Goal: Task Accomplishment & Management: Complete application form

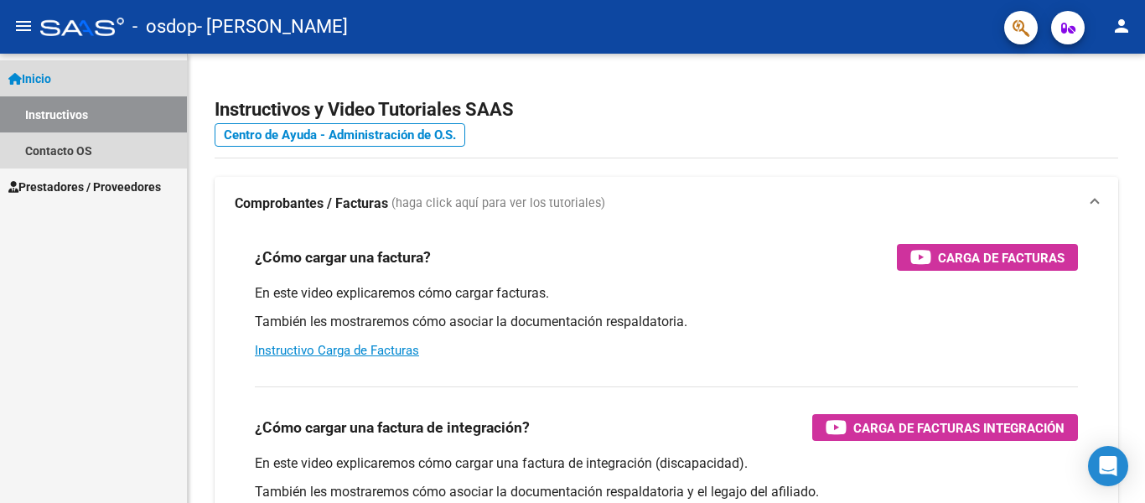
click at [130, 112] on link "Instructivos" at bounding box center [93, 114] width 187 height 36
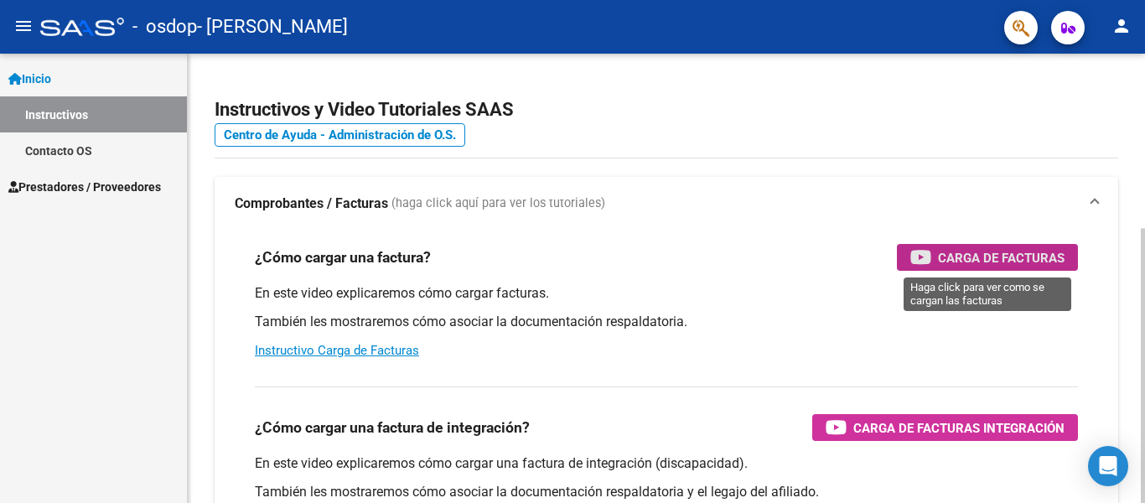
click at [1005, 253] on span "Carga de Facturas" at bounding box center [1001, 257] width 127 height 21
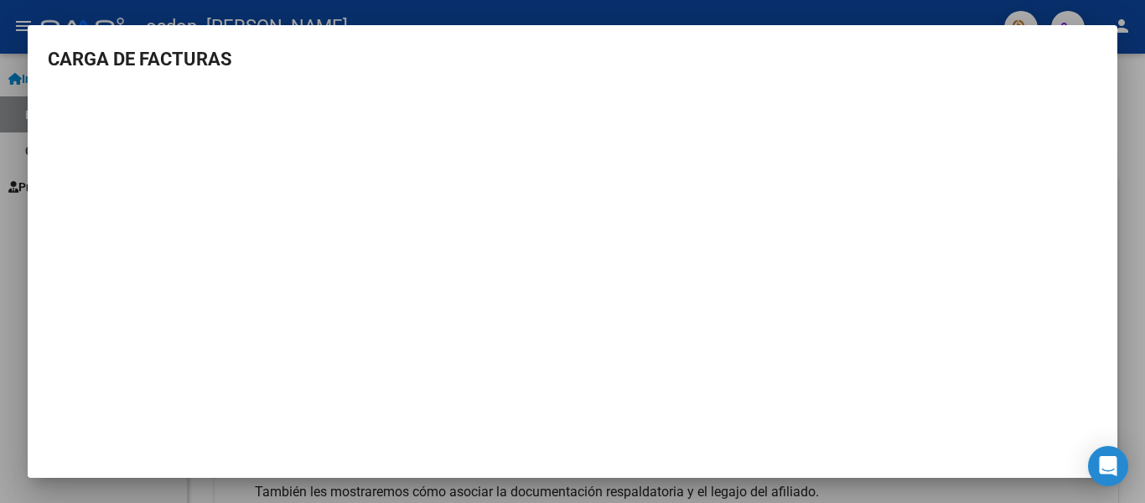
scroll to position [7, 0]
click at [1130, 146] on div at bounding box center [572, 251] width 1145 height 503
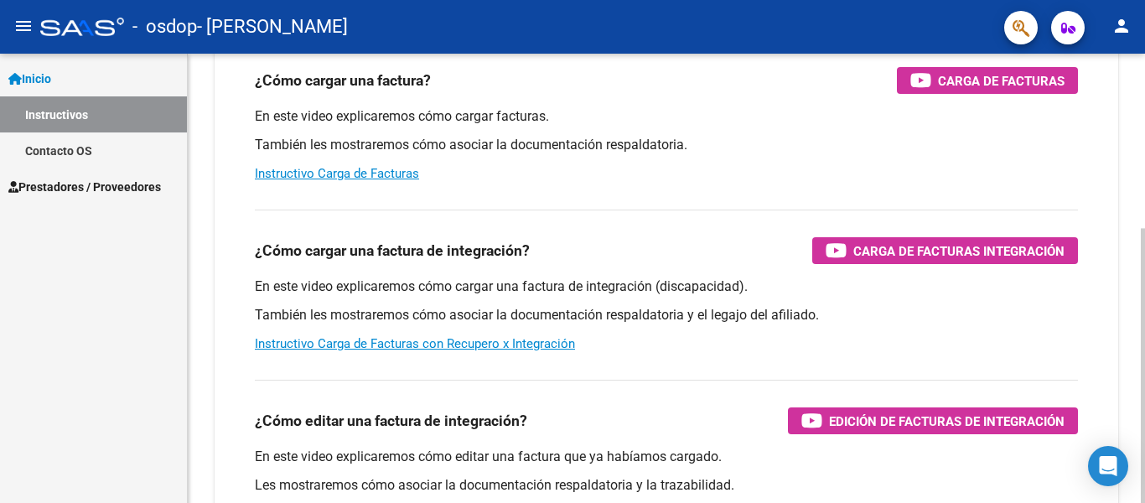
scroll to position [184, 0]
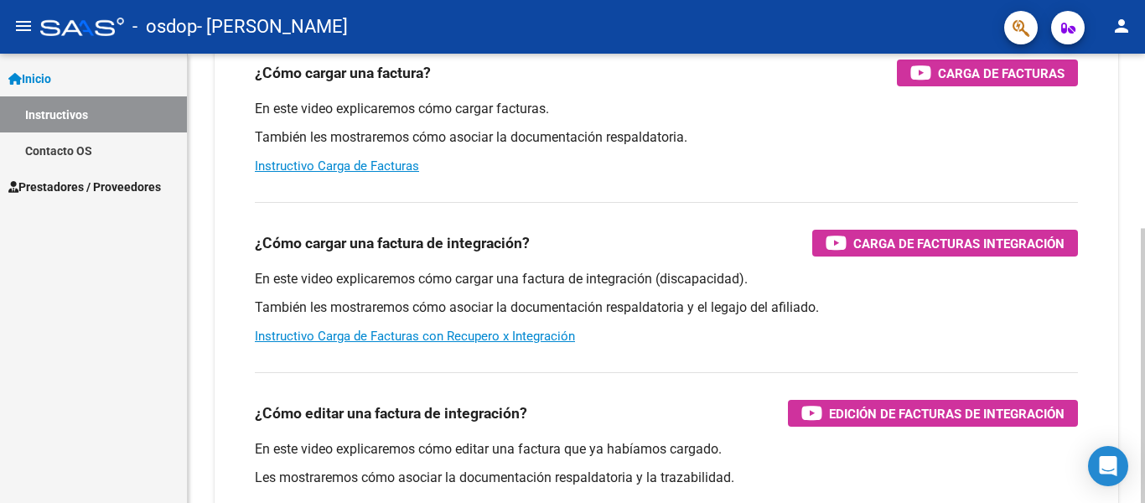
click at [1130, 403] on div "Instructivos y Video Tutoriales SAAS Centro de Ayuda - Administración de O.S. C…" at bounding box center [668, 236] width 961 height 735
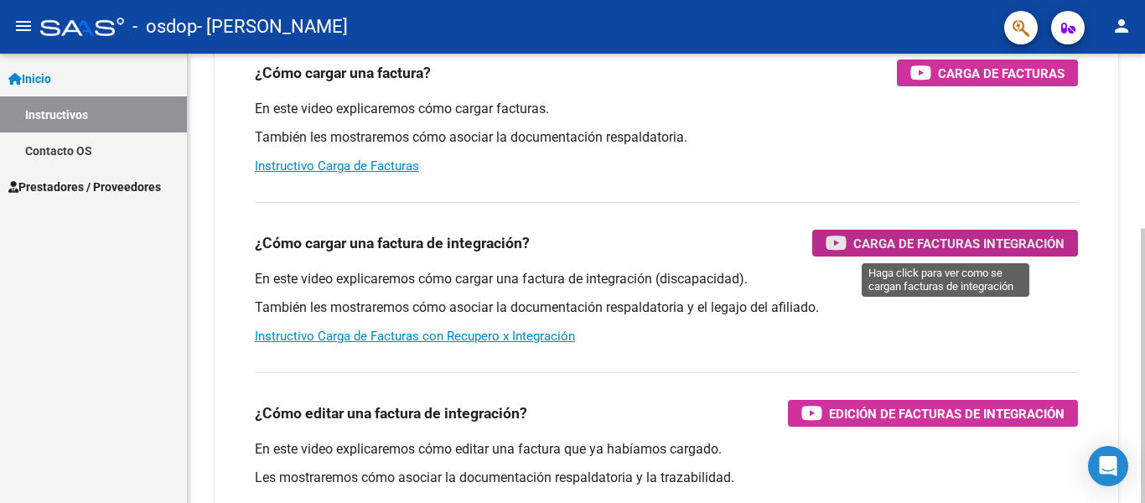
click at [881, 245] on span "Carga de Facturas Integración" at bounding box center [958, 243] width 211 height 21
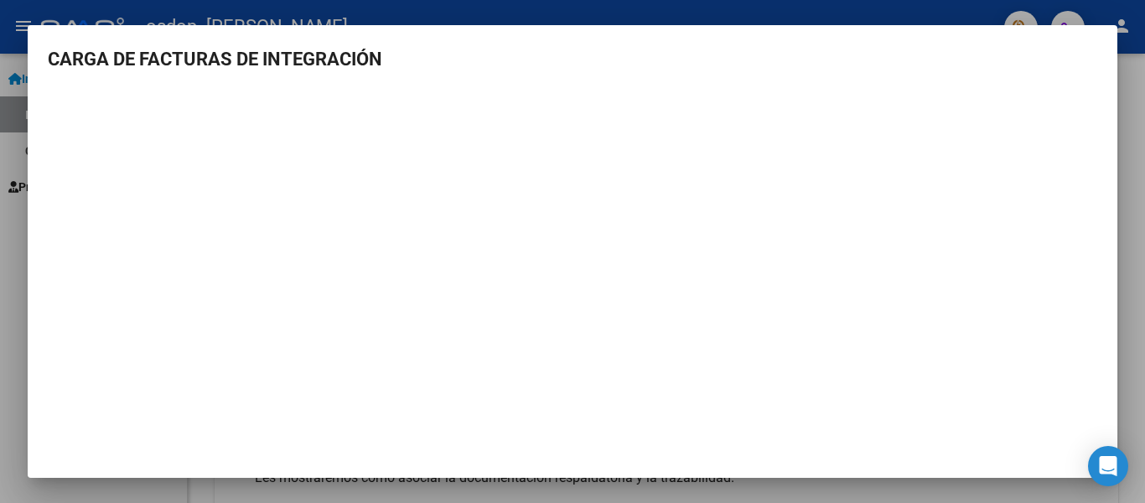
click at [1130, 272] on div at bounding box center [572, 251] width 1145 height 503
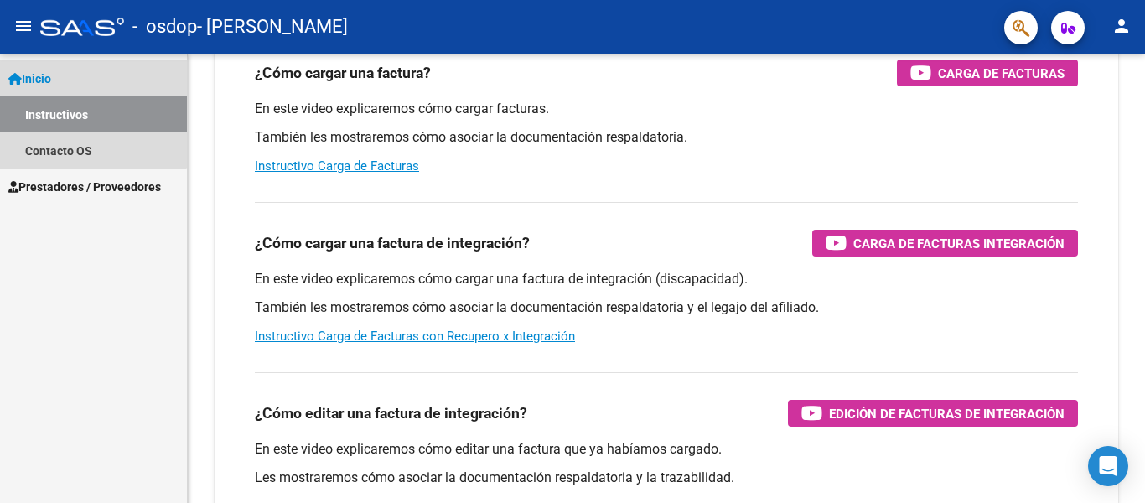
click at [63, 80] on link "Inicio" at bounding box center [93, 78] width 187 height 36
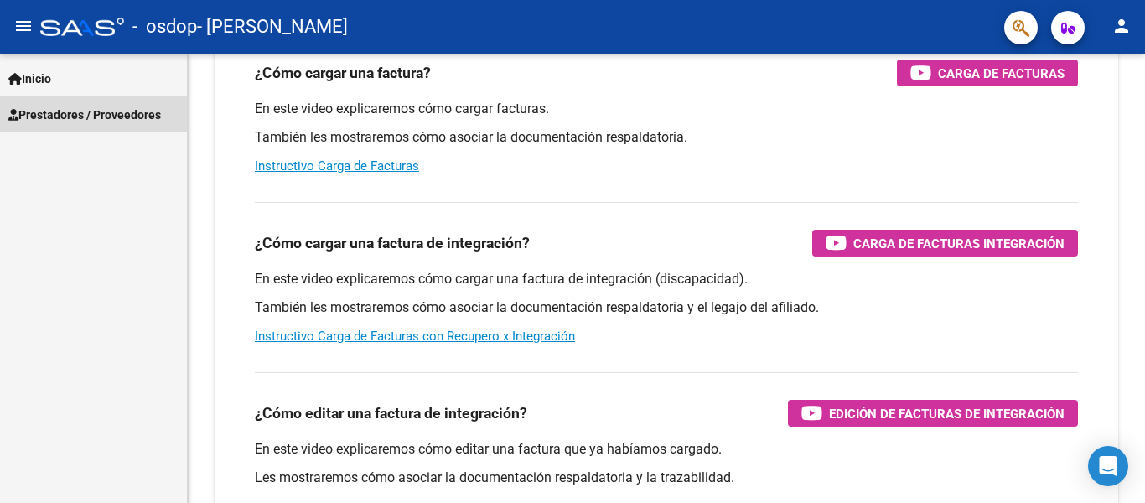
click at [76, 111] on span "Prestadores / Proveedores" at bounding box center [84, 115] width 153 height 18
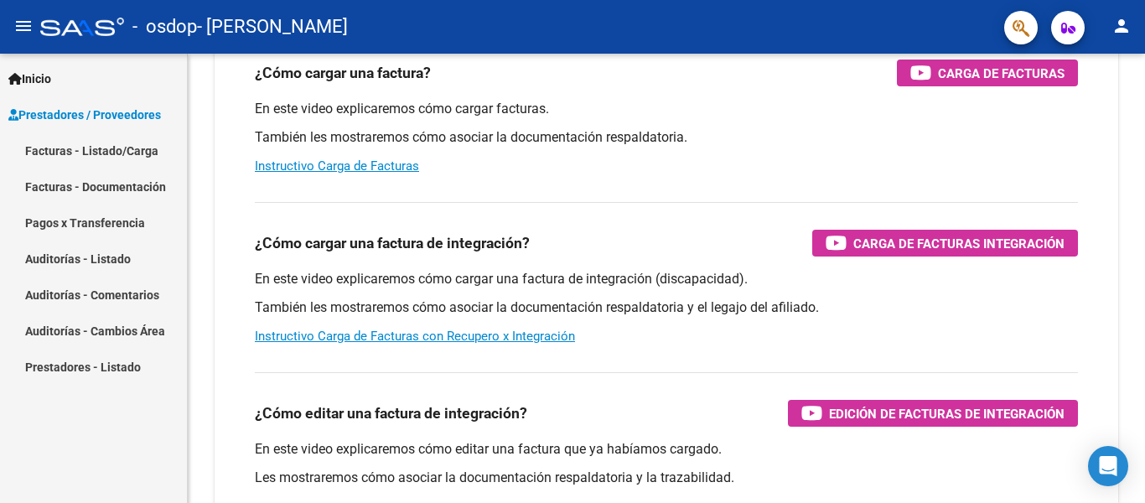
click at [83, 153] on link "Facturas - Listado/Carga" at bounding box center [93, 150] width 187 height 36
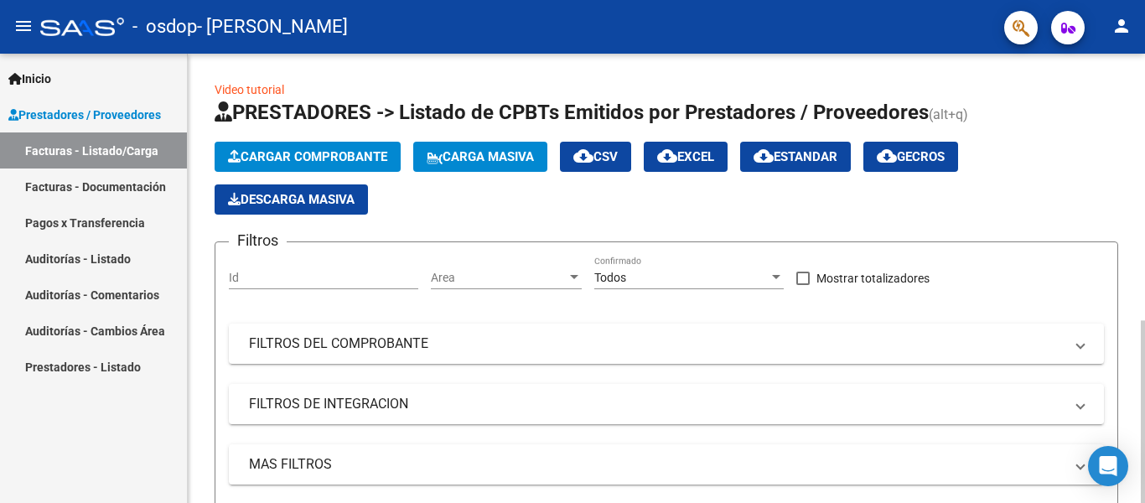
click at [305, 156] on span "Cargar Comprobante" at bounding box center [307, 156] width 159 height 15
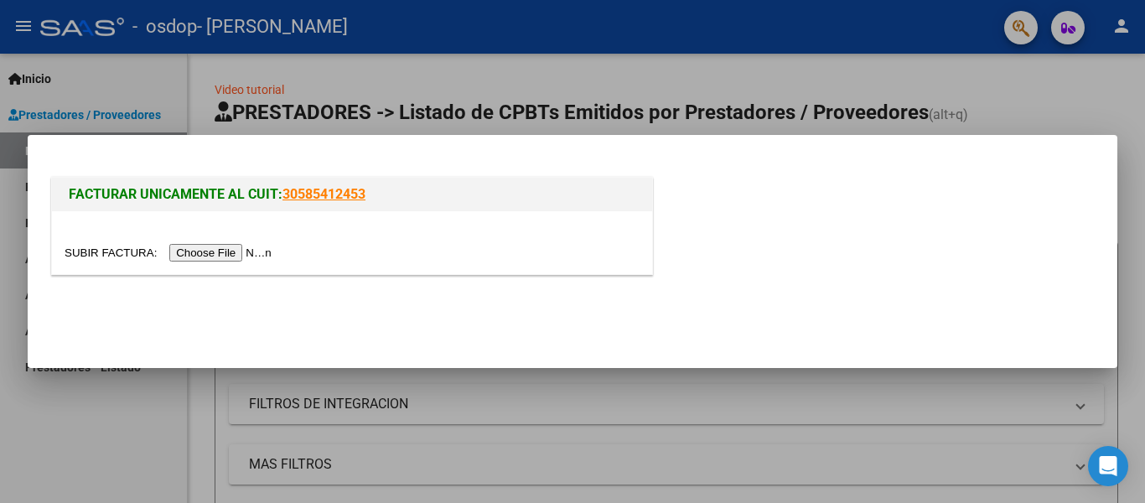
click at [266, 251] on input "file" at bounding box center [171, 253] width 212 height 18
click at [272, 252] on input "file" at bounding box center [171, 253] width 212 height 18
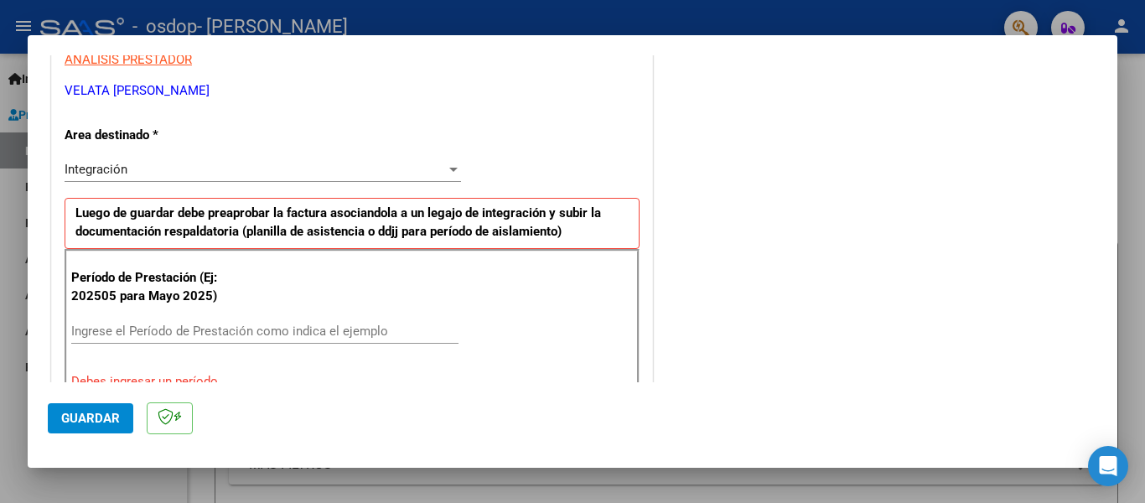
scroll to position [335, 0]
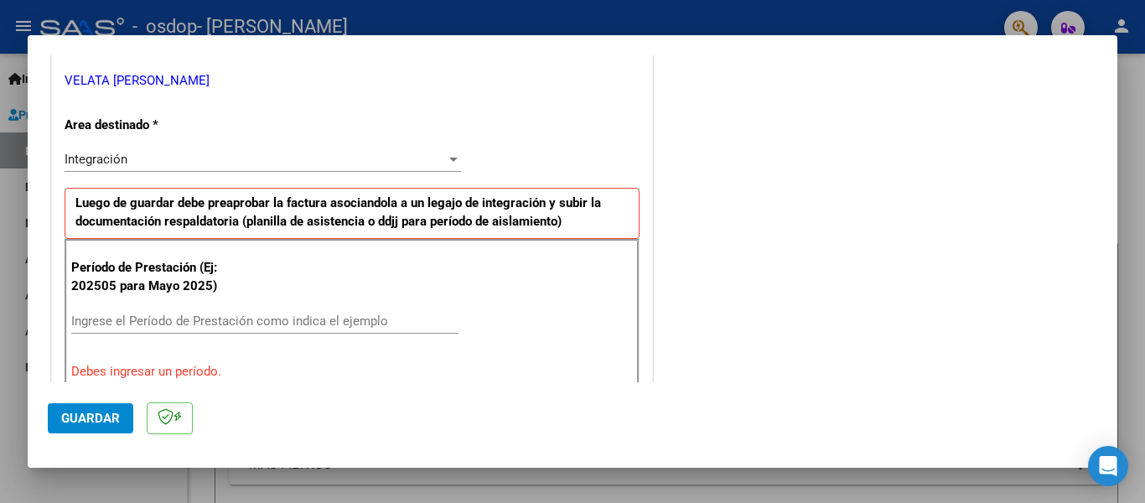
click at [115, 321] on input "Ingrese el Período de Prestación como indica el ejemplo" at bounding box center [264, 320] width 387 height 15
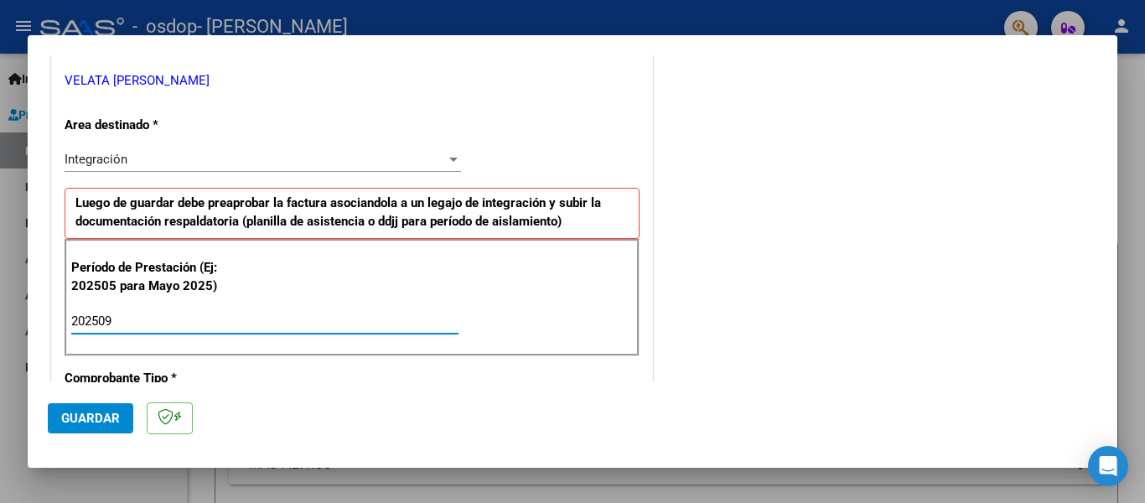
type input "202509"
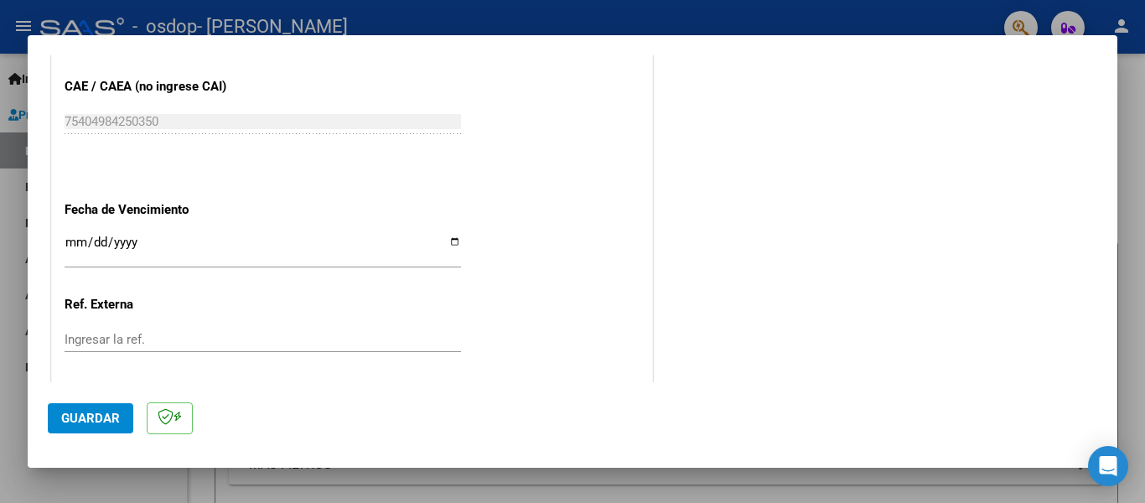
scroll to position [1090, 0]
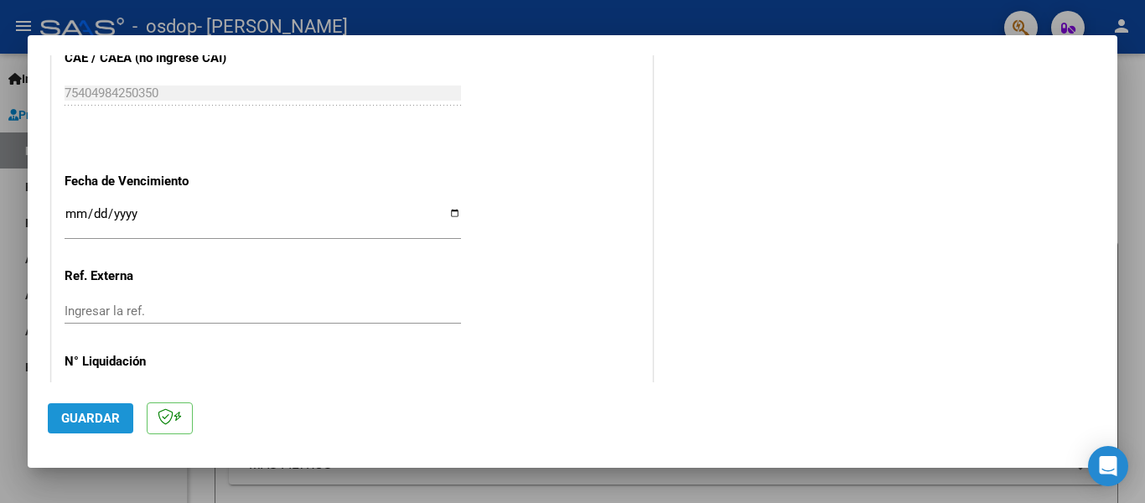
click at [112, 413] on span "Guardar" at bounding box center [90, 418] width 59 height 15
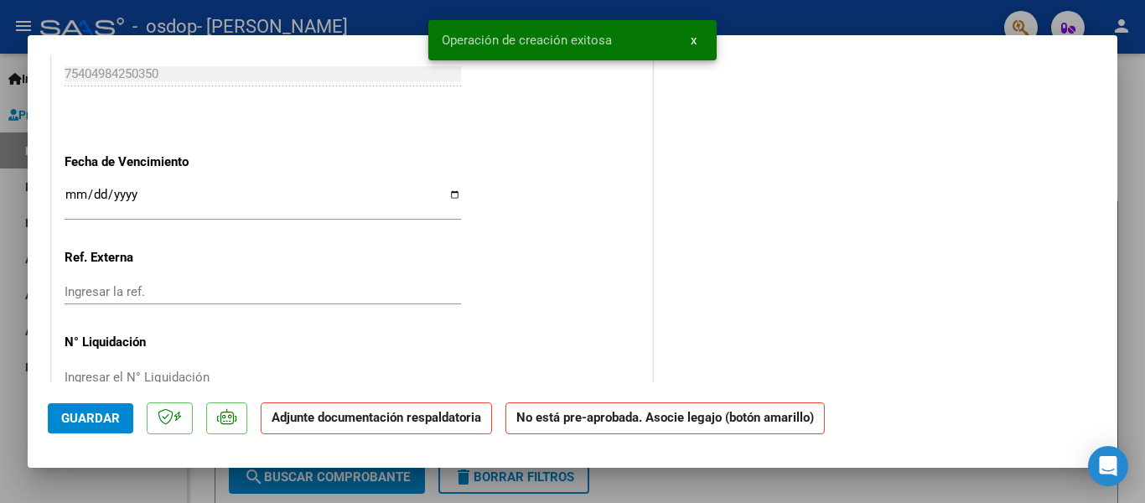
scroll to position [0, 0]
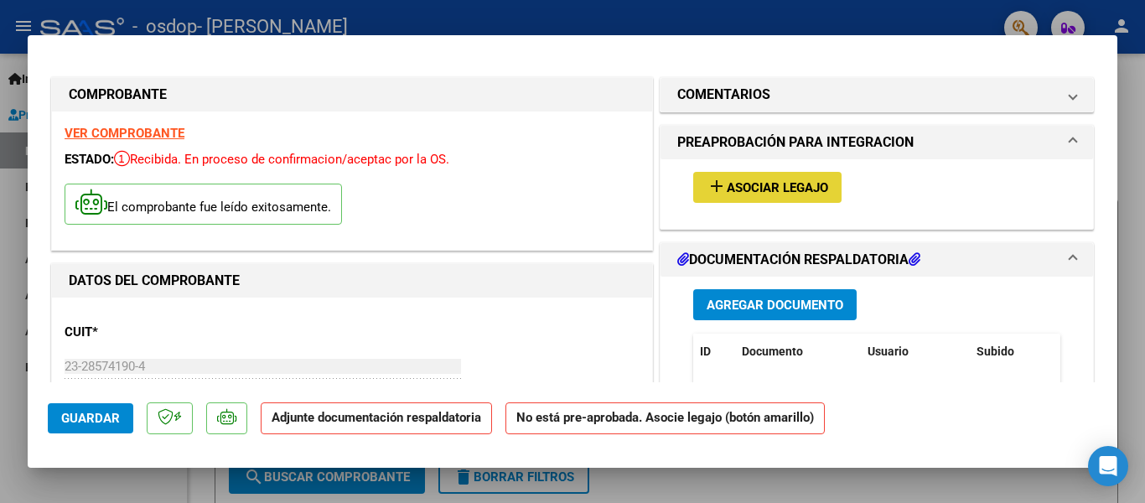
click at [743, 184] on span "Asociar Legajo" at bounding box center [777, 187] width 101 height 15
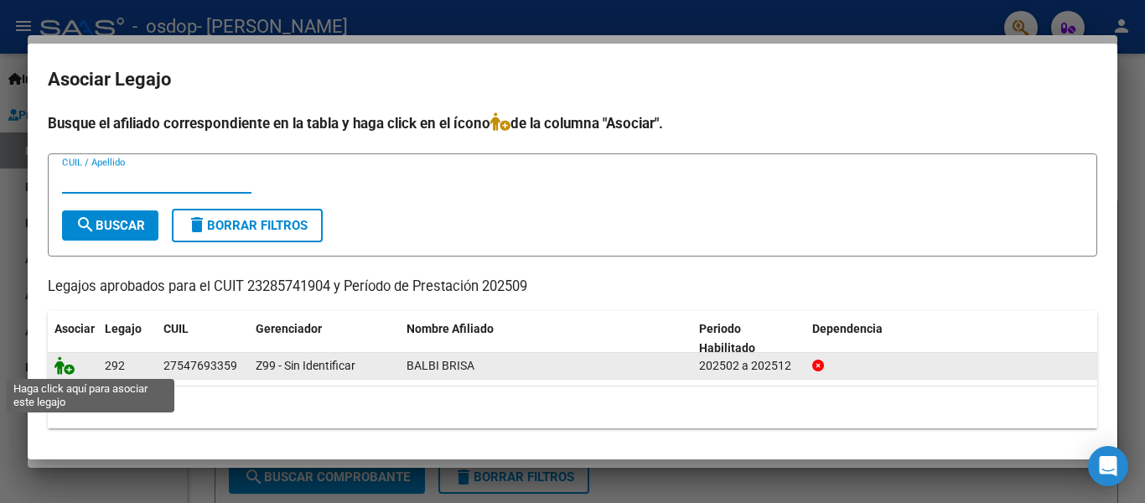
click at [61, 366] on icon at bounding box center [64, 365] width 20 height 18
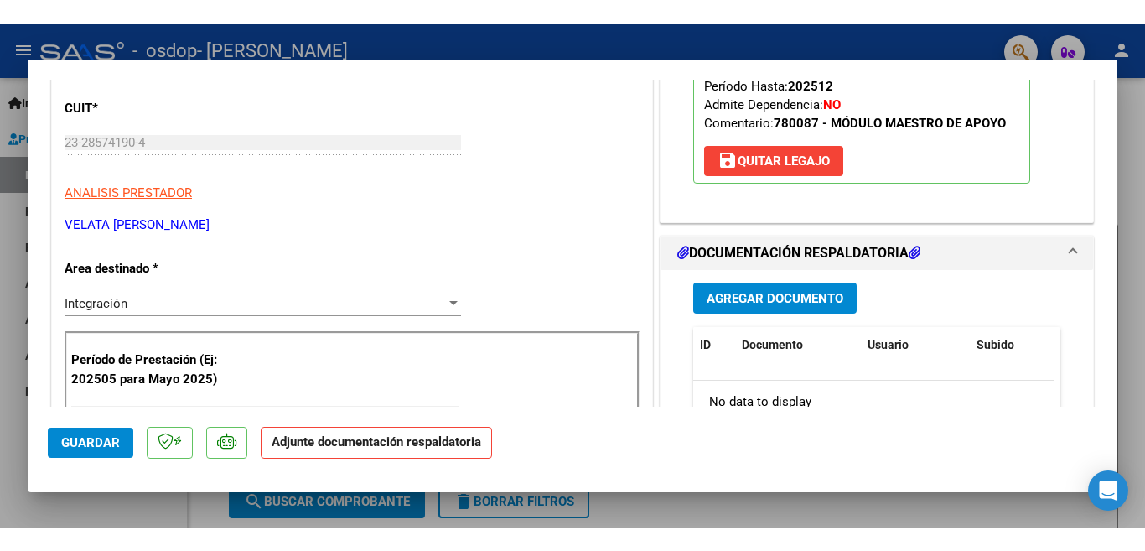
scroll to position [251, 0]
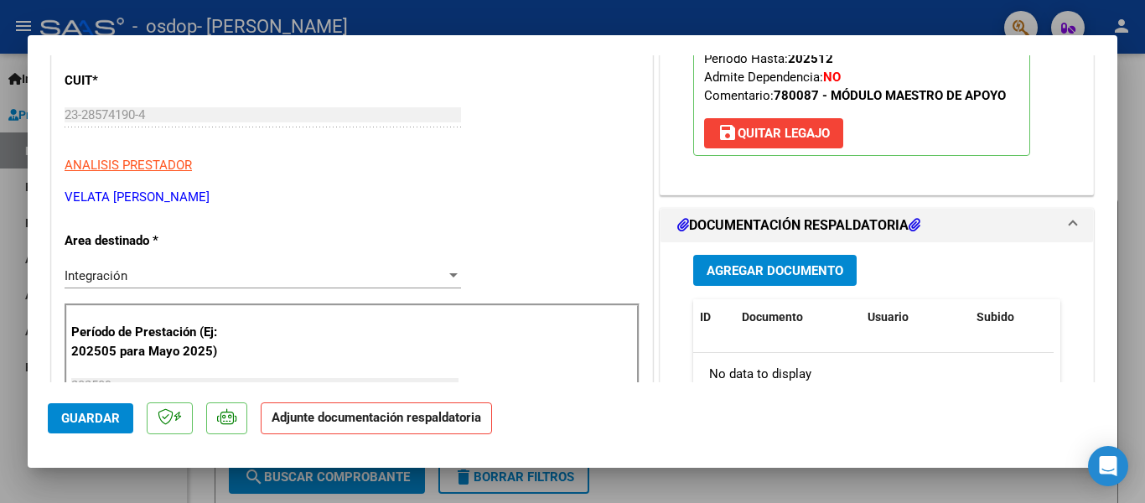
click at [791, 267] on span "Agregar Documento" at bounding box center [775, 270] width 137 height 15
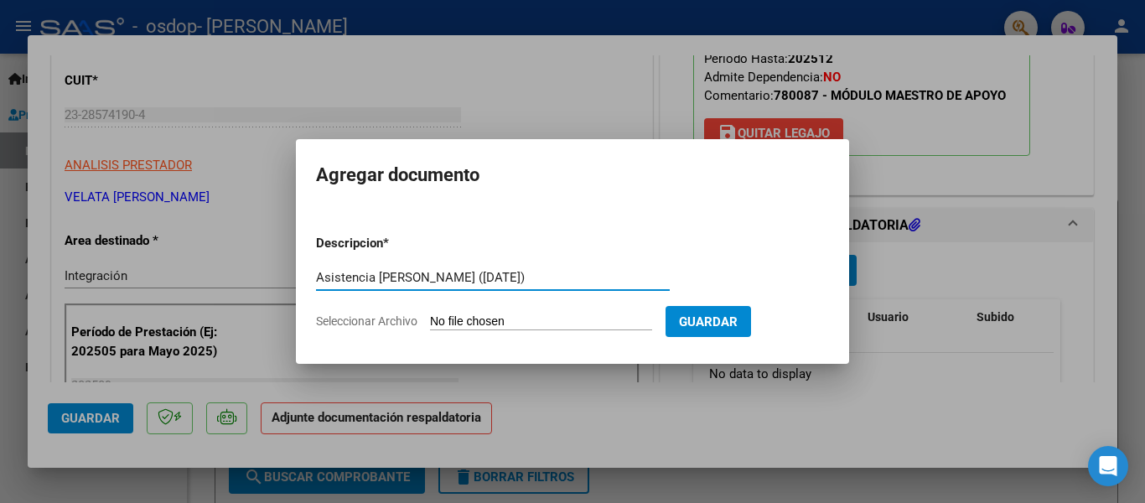
type input "Asistencia [PERSON_NAME] ([DATE])"
click at [682, 319] on span "Guardar" at bounding box center [708, 321] width 59 height 15
click at [578, 324] on input "Seleccionar Archivo" at bounding box center [541, 322] width 222 height 16
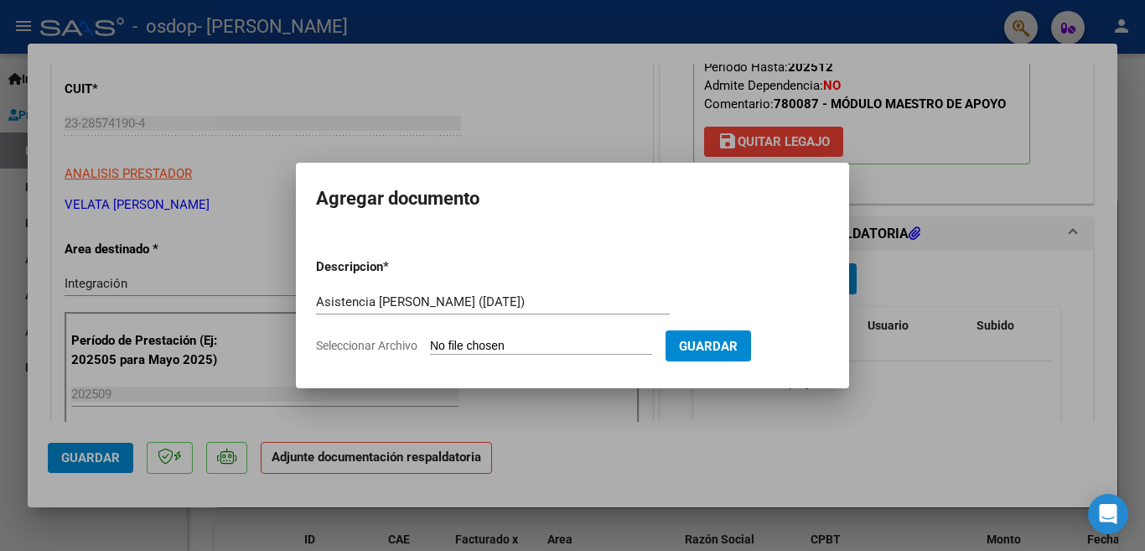
click at [548, 344] on input "Seleccionar Archivo" at bounding box center [541, 347] width 222 height 16
type input "C:\fakepath\asistencia Brisa septiembre.pdf"
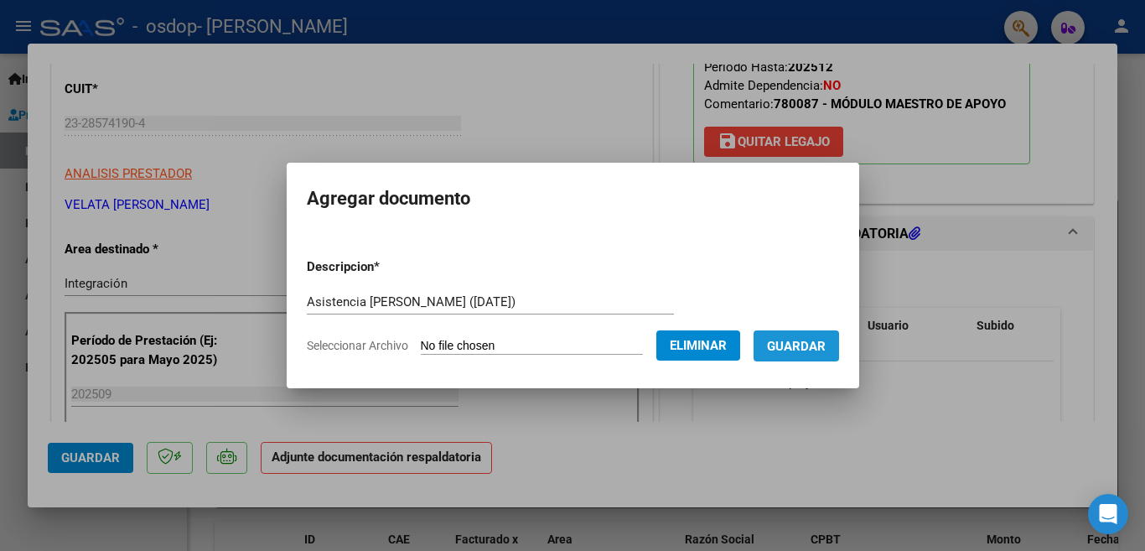
click at [795, 339] on span "Guardar" at bounding box center [796, 346] width 59 height 15
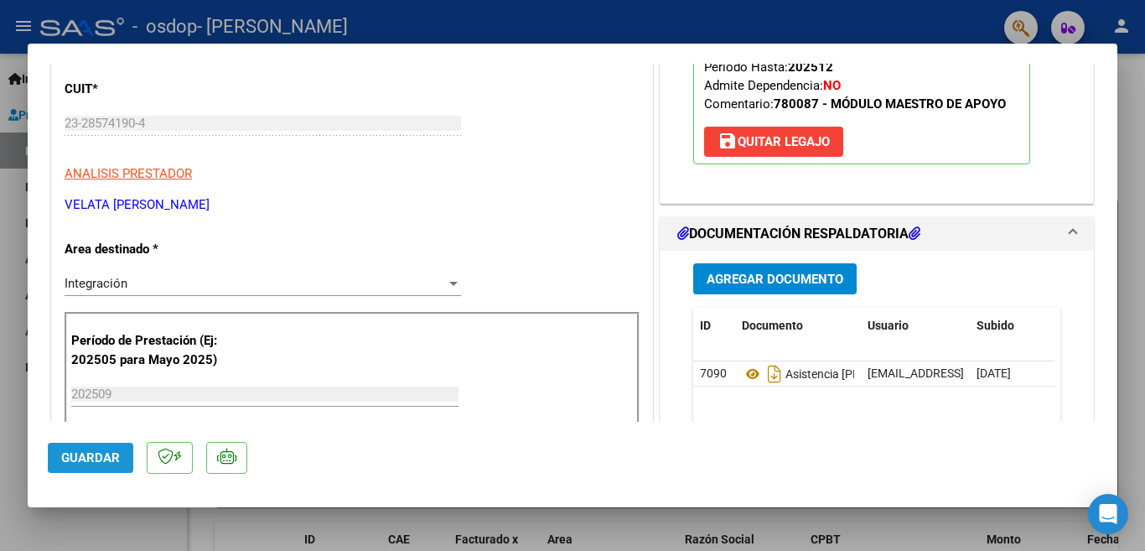
click at [106, 453] on span "Guardar" at bounding box center [90, 457] width 59 height 15
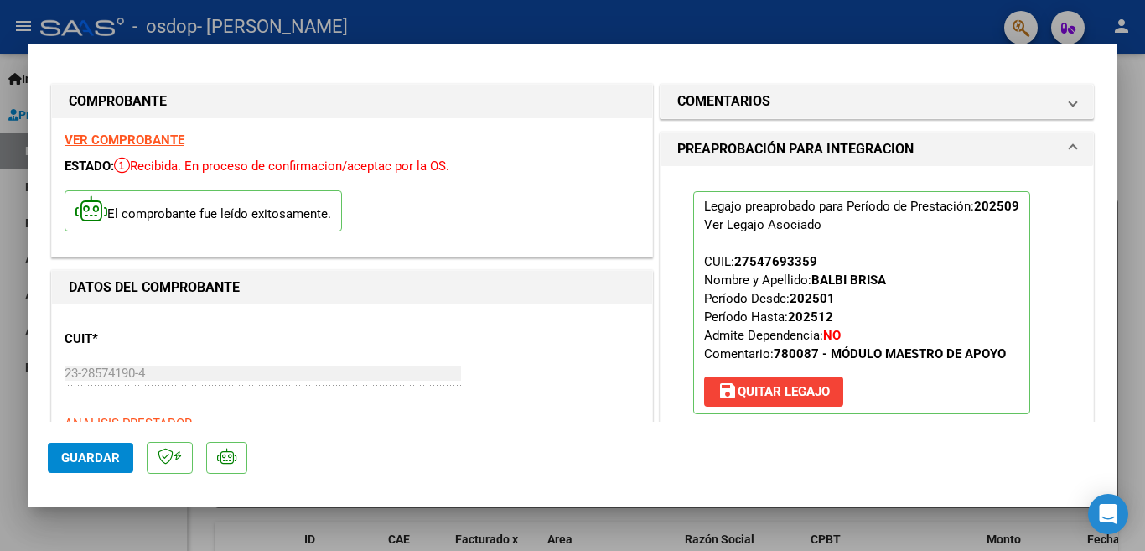
scroll to position [0, 0]
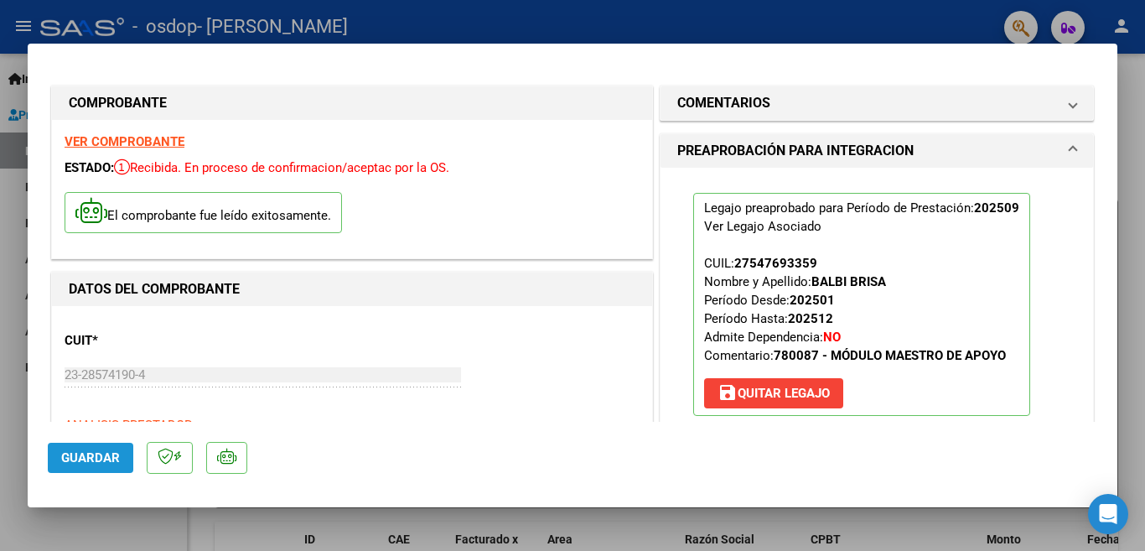
click at [108, 454] on span "Guardar" at bounding box center [90, 457] width 59 height 15
